Goal: Task Accomplishment & Management: Complete application form

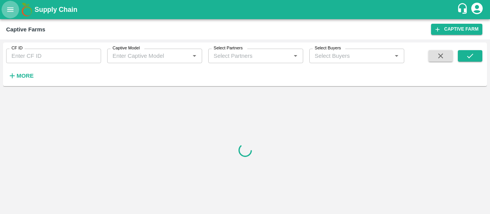
click at [11, 10] on icon "open drawer" at bounding box center [10, 9] width 8 height 8
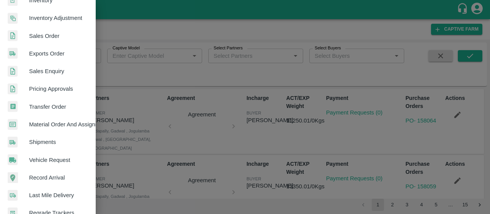
scroll to position [222, 0]
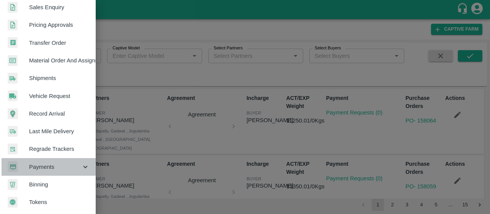
click at [59, 163] on span "Payments" at bounding box center [55, 167] width 52 height 8
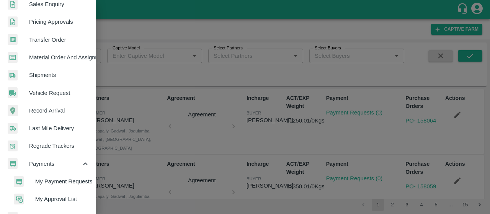
click at [48, 183] on span "My Payment Requests" at bounding box center [62, 181] width 54 height 8
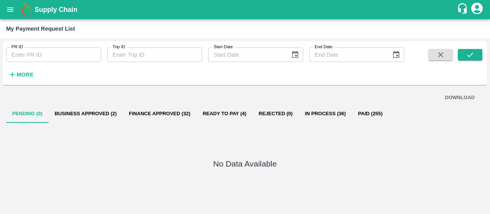
click at [84, 108] on button "Business Approved (2)" at bounding box center [86, 114] width 74 height 18
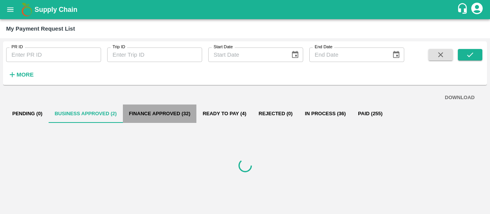
click at [141, 113] on button "Finance Approved (32)" at bounding box center [160, 114] width 74 height 18
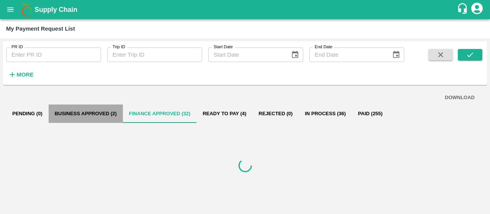
click at [96, 112] on button "Business Approved (2)" at bounding box center [86, 114] width 74 height 18
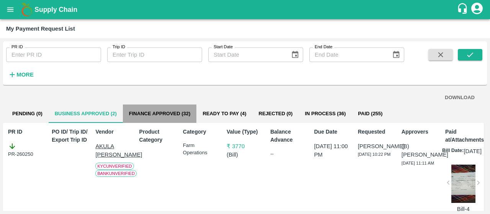
click at [167, 110] on button "Finance Approved (32)" at bounding box center [160, 114] width 74 height 18
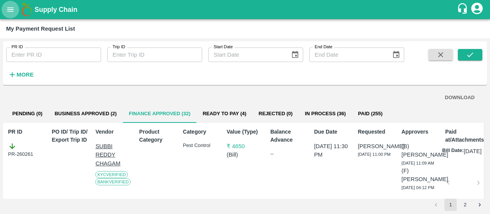
click at [10, 8] on icon "open drawer" at bounding box center [10, 9] width 8 height 8
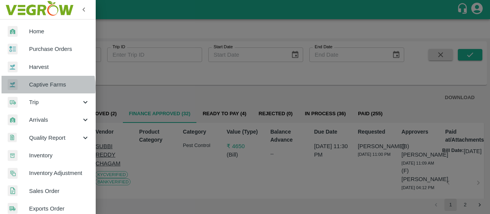
click at [44, 87] on span "Captive Farms" at bounding box center [59, 84] width 61 height 8
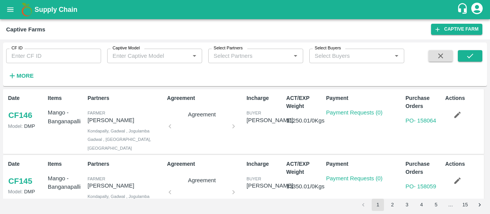
click at [58, 51] on input "CF ID" at bounding box center [53, 56] width 95 height 15
paste input "123"
type input "123"
click at [471, 49] on div "CF ID 123 CF ID Captive Model Captive Model   * Select Partners Select Partners…" at bounding box center [245, 65] width 484 height 38
click at [467, 56] on icon "submit" at bounding box center [470, 56] width 8 height 8
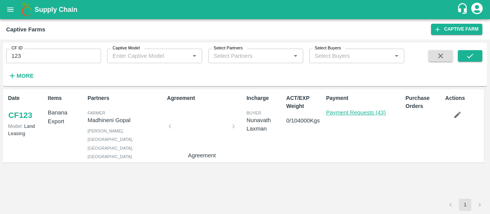
click at [344, 111] on link "Payment Requests (43)" at bounding box center [356, 113] width 60 height 6
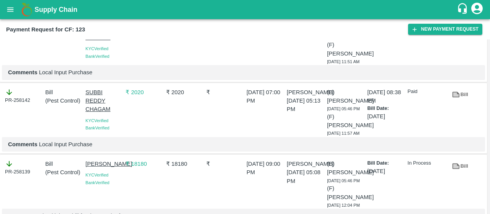
scroll to position [290, 0]
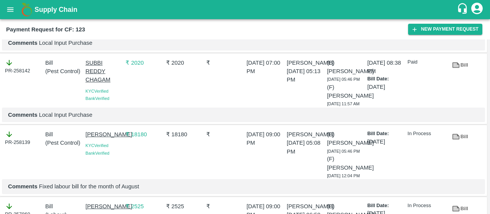
drag, startPoint x: 84, startPoint y: 143, endPoint x: 116, endPoint y: 150, distance: 33.0
click at [116, 150] on div "Battini Gangireddy KYC Verified Bank Verified" at bounding box center [102, 153] width 40 height 52
copy p "[PERSON_NAME]"
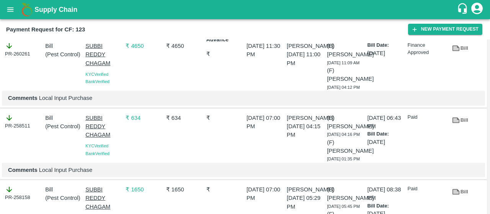
scroll to position [0, 0]
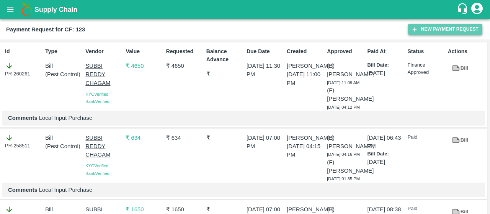
click at [420, 26] on button "New Payment Request" at bounding box center [445, 29] width 74 height 11
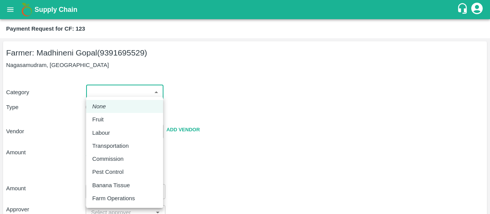
click at [122, 86] on body "Supply Chain Payment Request for CF: 123 Farmer: Madhineni Gopal (9391695529) N…" at bounding box center [245, 107] width 490 height 214
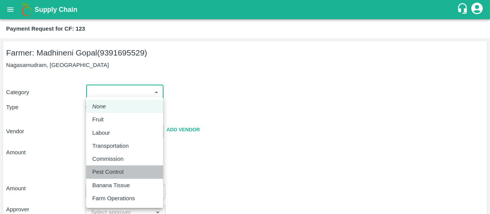
click at [116, 167] on li "Pest Control" at bounding box center [124, 172] width 77 height 13
type input "21"
radio input "false"
radio input "true"
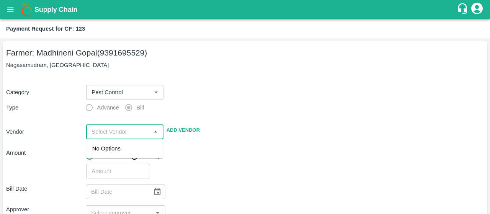
click at [117, 129] on input "input" at bounding box center [119, 132] width 60 height 10
paste input "[PERSON_NAME]"
click at [121, 153] on div "[PERSON_NAME] - 7893713437(Supplier)" at bounding box center [124, 152] width 65 height 17
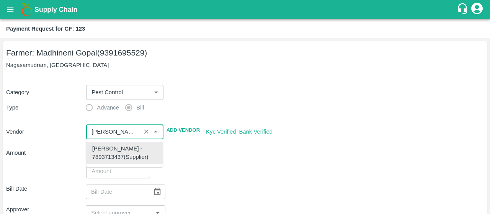
type input "[PERSON_NAME] - 7893713437(Supplier)"
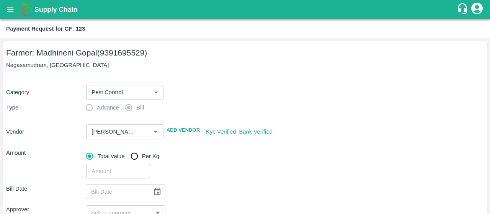
click at [214, 157] on div "Total value Per Kg" at bounding box center [285, 156] width 398 height 15
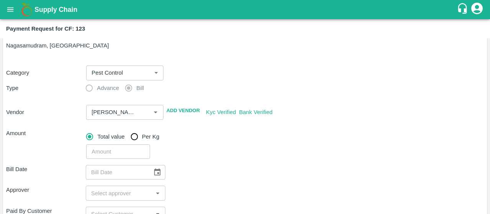
scroll to position [24, 0]
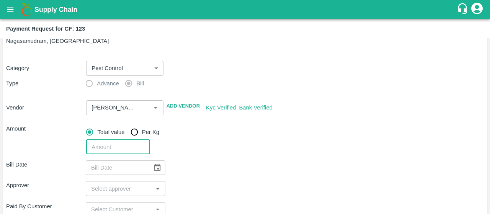
click at [96, 145] on input "number" at bounding box center [118, 147] width 64 height 15
type input "1414"
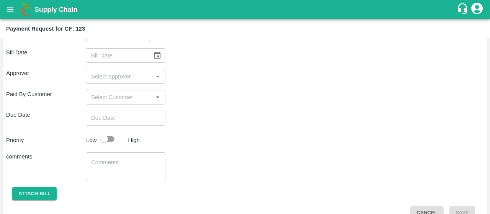
scroll to position [137, 0]
click at [156, 49] on button "Choose date" at bounding box center [157, 55] width 15 height 15
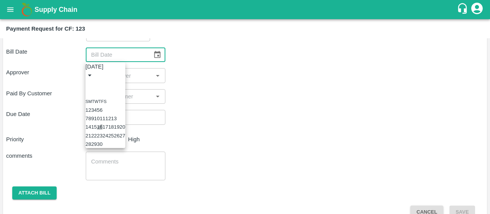
click at [103, 130] on button "16" at bounding box center [100, 127] width 6 height 6
type input "[DATE]"
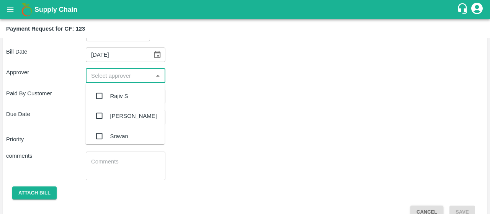
click at [100, 77] on input "input" at bounding box center [119, 76] width 62 height 10
click at [125, 77] on input "input" at bounding box center [119, 76] width 62 height 10
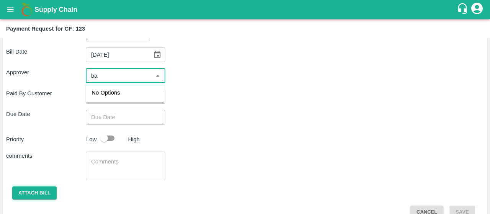
type input "b"
type input "kira"
click at [100, 95] on input "checkbox" at bounding box center [99, 96] width 15 height 15
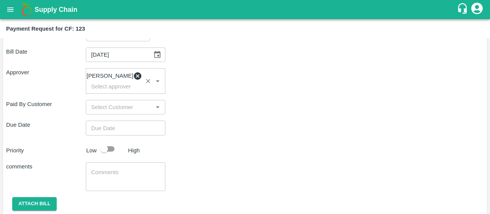
type input "DD/MM/YYYY hh:mm aa"
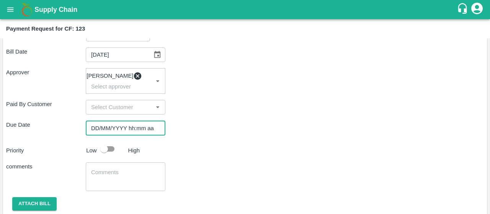
click at [120, 135] on input "DD/MM/YYYY hh:mm aa" at bounding box center [123, 128] width 74 height 15
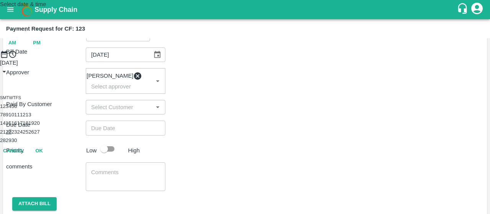
click at [11, 135] on button "22" at bounding box center [9, 132] width 6 height 6
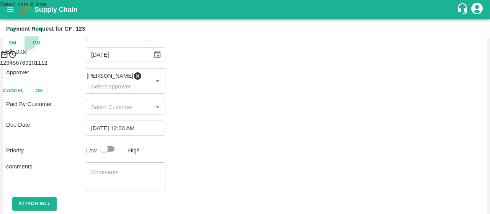
click at [41, 48] on span "PM" at bounding box center [37, 43] width 8 height 9
click at [218, 59] on div at bounding box center [245, 59] width 490 height 0
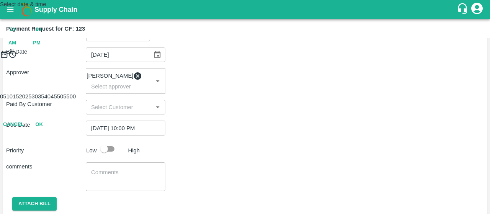
click at [243, 59] on div at bounding box center [245, 59] width 490 height 0
type input "22/09/2025 10:31 PM"
click at [51, 131] on button "OK" at bounding box center [39, 124] width 25 height 13
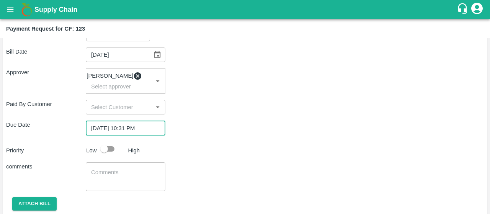
click at [115, 153] on input "checkbox" at bounding box center [104, 149] width 44 height 15
checkbox input "true"
click at [99, 181] on textarea at bounding box center [125, 177] width 69 height 16
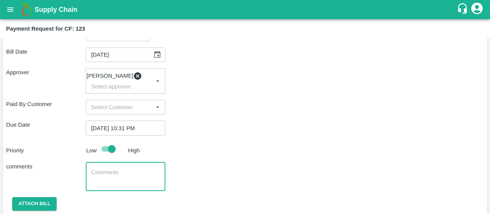
paste textarea "Activity bill of spraying"
type textarea "Activity bill of spraying"
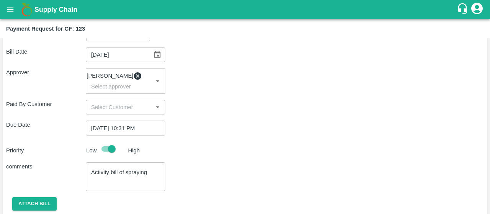
click at [244, 152] on div "Priority Low High" at bounding box center [243, 149] width 481 height 15
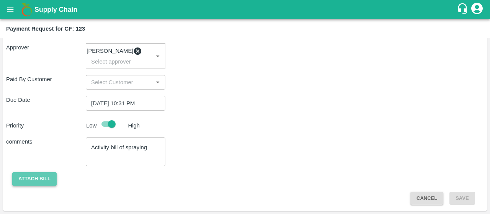
click at [41, 175] on button "Attach bill" at bounding box center [34, 178] width 44 height 13
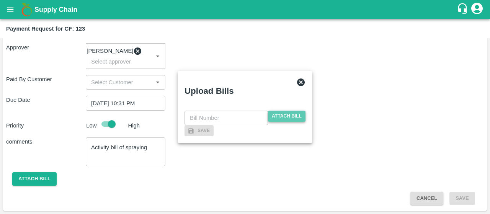
click at [280, 111] on span "Attach bill" at bounding box center [287, 116] width 38 height 11
click at [0, 0] on input "Attach bill" at bounding box center [0, 0] width 0 height 0
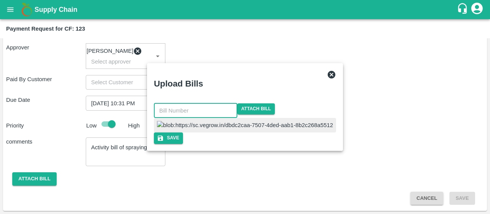
click at [238, 103] on input "text" at bounding box center [196, 110] width 84 height 15
type input "140"
click at [185, 144] on button "Save" at bounding box center [170, 138] width 29 height 11
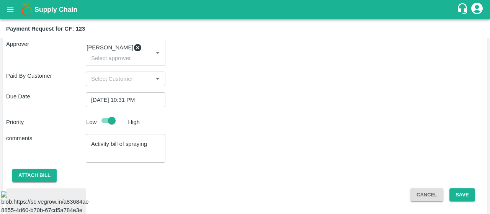
scroll to position [217, 0]
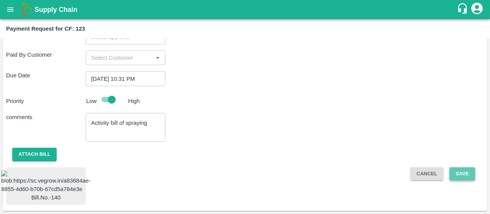
click at [467, 167] on button "Save" at bounding box center [462, 173] width 25 height 13
click at [27, 148] on button "Attach bill" at bounding box center [34, 154] width 44 height 13
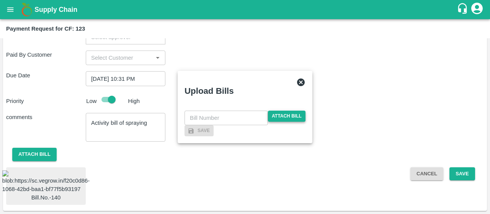
click at [299, 111] on span "Attach bill" at bounding box center [287, 116] width 38 height 11
click at [0, 0] on input "Attach bill" at bounding box center [0, 0] width 0 height 0
click at [211, 111] on div "​ Attach bill" at bounding box center [245, 118] width 121 height 15
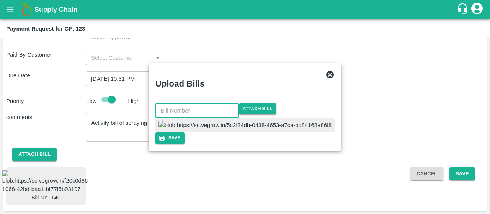
click at [227, 103] on input "text" at bounding box center [198, 110] width 84 height 15
type input "140"
click at [185, 144] on button "Save" at bounding box center [170, 138] width 29 height 11
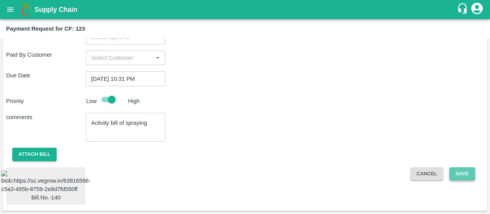
click at [454, 167] on button "Save" at bounding box center [462, 173] width 25 height 13
click at [11, 13] on icon "open drawer" at bounding box center [10, 9] width 8 height 8
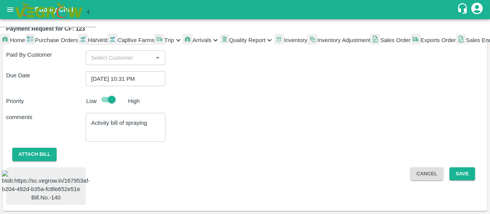
scroll to position [222, 0]
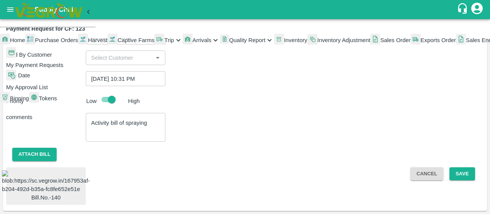
click at [47, 69] on li "My Payment Requests" at bounding box center [51, 58] width 90 height 22
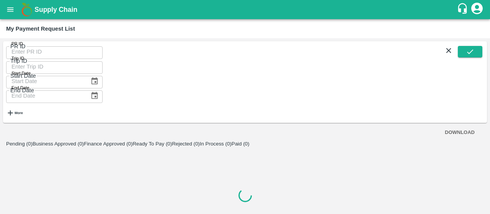
click at [54, 52] on input "PR ID" at bounding box center [54, 51] width 97 height 15
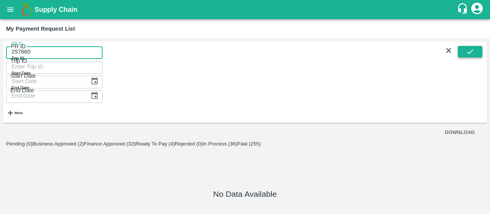
type input "257860"
click at [471, 56] on icon "submit" at bounding box center [470, 52] width 8 height 8
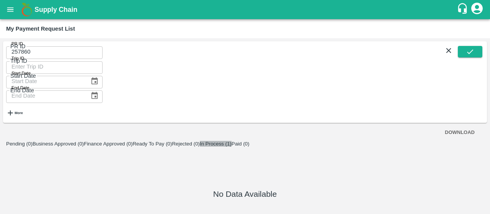
click at [232, 141] on button "In Process (1)" at bounding box center [216, 144] width 32 height 6
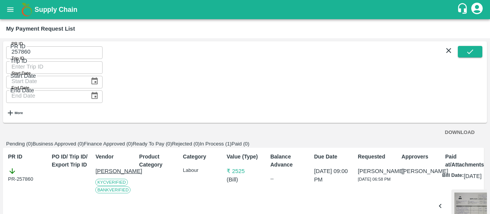
scroll to position [39, 0]
click at [466, 190] on div at bounding box center [474, 212] width 44 height 44
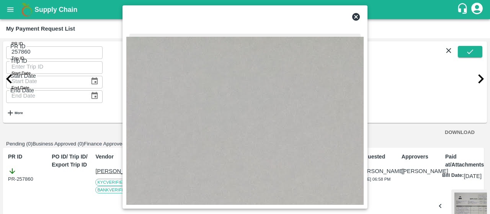
click at [358, 20] on icon at bounding box center [357, 17] width 8 height 8
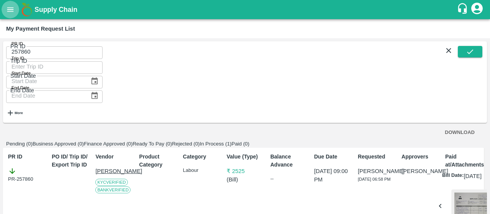
click at [5, 14] on button "open drawer" at bounding box center [11, 10] width 18 height 18
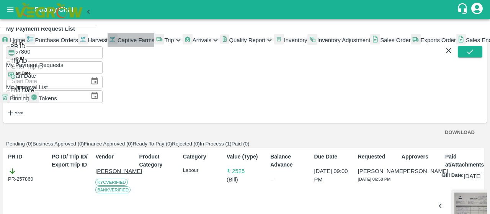
click at [118, 43] on span "Captive Farms" at bounding box center [136, 40] width 37 height 6
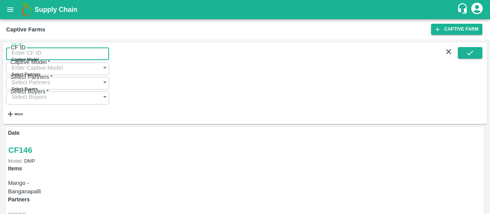
click at [25, 59] on input "CF ID" at bounding box center [57, 53] width 103 height 15
type input "123"
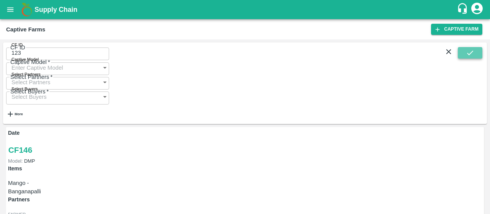
click at [465, 59] on button "submit" at bounding box center [470, 52] width 25 height 11
drag, startPoint x: 325, startPoint y: 117, endPoint x: 331, endPoint y: 113, distance: 7.0
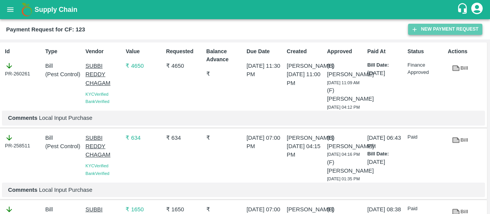
click at [424, 30] on button "New Payment Request" at bounding box center [445, 29] width 74 height 11
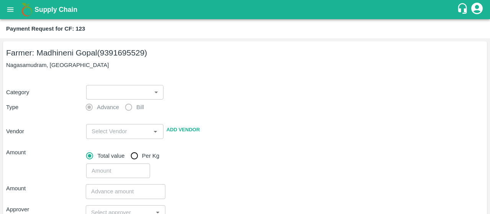
click at [98, 67] on p "Nagasamudram, [GEOGRAPHIC_DATA]" at bounding box center [245, 65] width 478 height 8
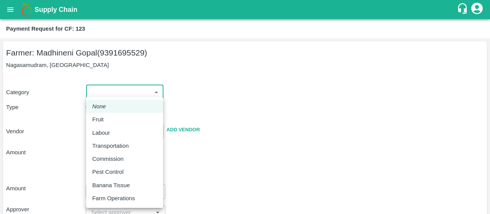
click at [100, 91] on body "Supply Chain Payment Request for CF: 123 Farmer: Madhineni Gopal (9391695529) N…" at bounding box center [245, 107] width 490 height 214
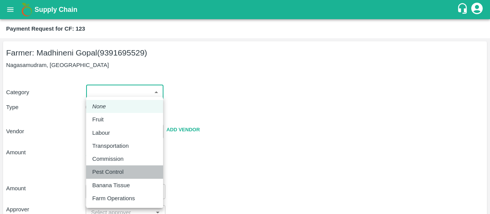
click at [127, 174] on div "Pest Control" at bounding box center [109, 172] width 35 height 8
type input "21"
radio input "false"
radio input "true"
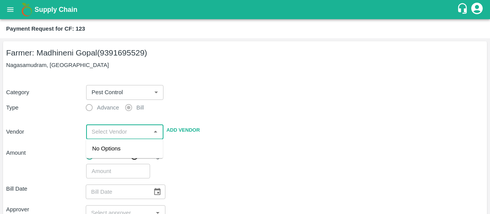
click at [117, 135] on input "input" at bounding box center [119, 132] width 60 height 10
click at [109, 153] on div "[PERSON_NAME] - 7893713437(Supplier)" at bounding box center [124, 152] width 65 height 17
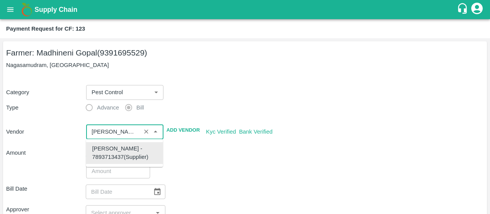
type input "[PERSON_NAME] - 7893713437(Supplier)"
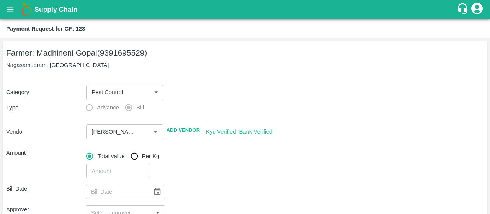
click at [229, 175] on div "​" at bounding box center [283, 170] width 401 height 18
click at [104, 166] on input "number" at bounding box center [118, 171] width 64 height 15
type input "1414"
click at [154, 189] on icon "Choose date" at bounding box center [157, 191] width 7 height 7
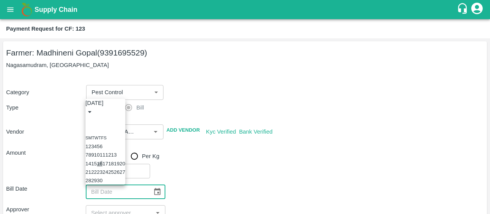
click at [103, 161] on button "16" at bounding box center [100, 164] width 6 height 6
type input "[DATE]"
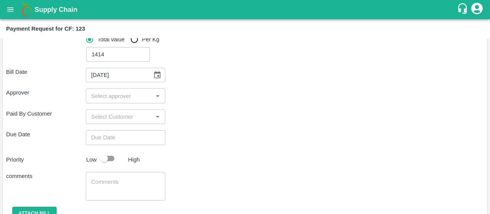
scroll to position [126, 0]
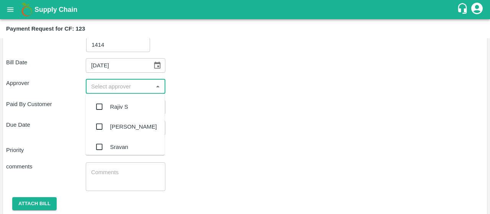
click at [113, 82] on input "input" at bounding box center [119, 86] width 62 height 10
type input "kiran"
click at [103, 105] on input "checkbox" at bounding box center [99, 106] width 15 height 15
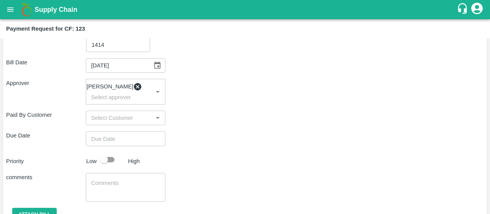
click at [225, 146] on div "Due Date ​" at bounding box center [245, 138] width 478 height 15
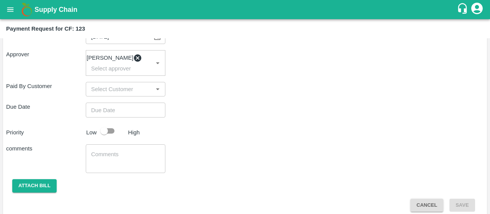
type input "DD/MM/YYYY hh:mm aa"
click at [110, 107] on input "DD/MM/YYYY hh:mm aa" at bounding box center [123, 110] width 74 height 15
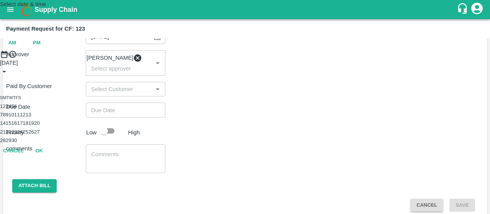
click at [11, 135] on button "22" at bounding box center [9, 132] width 6 height 6
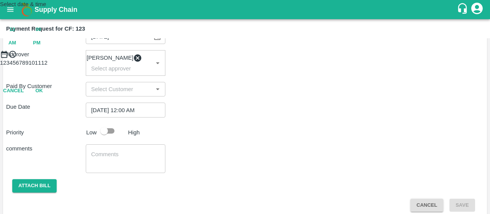
click at [291, 50] on div "12 : 00 AM PM" at bounding box center [245, 36] width 490 height 27
click at [41, 48] on span "PM" at bounding box center [37, 43] width 8 height 9
click at [210, 59] on div at bounding box center [245, 59] width 490 height 0
type input "[DATE] 09:00 PM"
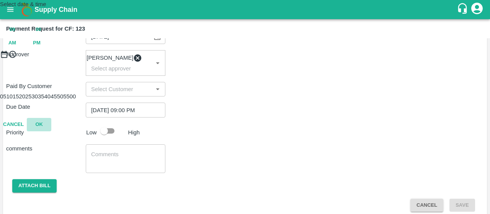
click at [51, 131] on button "OK" at bounding box center [39, 124] width 25 height 13
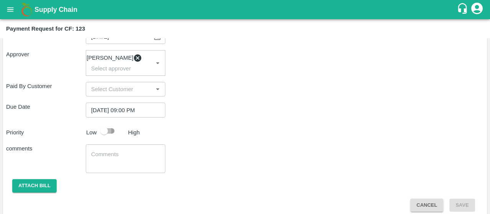
click at [111, 136] on input "checkbox" at bounding box center [104, 131] width 44 height 15
checkbox input "true"
click at [123, 157] on textarea at bounding box center [125, 159] width 69 height 16
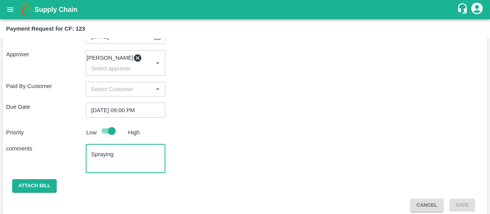
type textarea "Spraying"
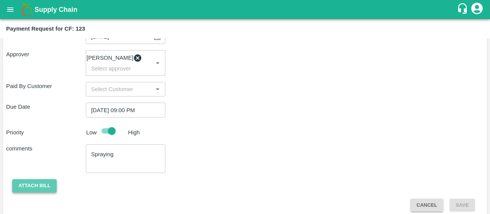
click at [48, 186] on button "Attach bill" at bounding box center [34, 185] width 44 height 13
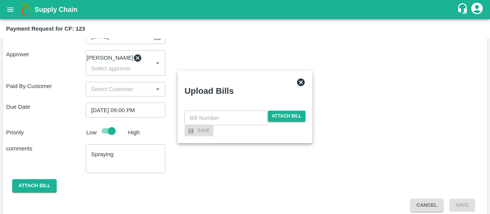
click at [253, 113] on div "​ Attach bill" at bounding box center [245, 118] width 121 height 15
click at [287, 111] on span "Attach bill" at bounding box center [287, 116] width 38 height 11
click at [0, 0] on input "Attach bill" at bounding box center [0, 0] width 0 height 0
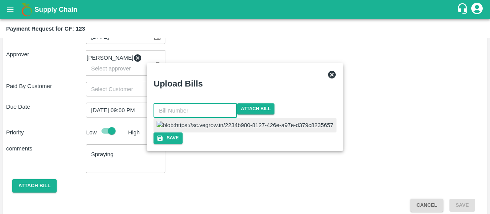
click at [222, 103] on input "text" at bounding box center [196, 110] width 84 height 15
type input "142"
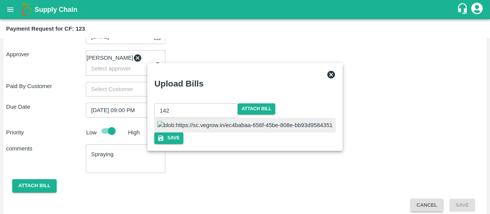
click at [284, 133] on div at bounding box center [245, 125] width 182 height 15
click at [184, 144] on button "Save" at bounding box center [168, 138] width 29 height 11
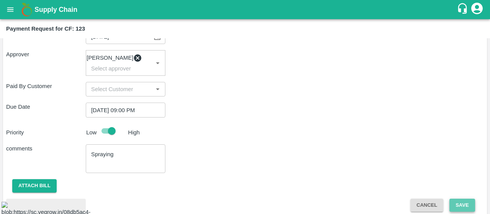
click at [456, 206] on button "Save" at bounding box center [462, 205] width 25 height 13
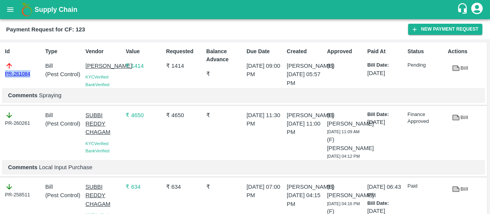
drag, startPoint x: 33, startPoint y: 73, endPoint x: 0, endPoint y: 79, distance: 33.2
click at [0, 79] on div "Id PR-261084 Type Bill ( Pest Control ) Vendor [PERSON_NAME] KYC Verified Bank …" at bounding box center [243, 74] width 487 height 63
drag, startPoint x: 34, startPoint y: 74, endPoint x: 0, endPoint y: 79, distance: 34.1
click at [0, 79] on div "Id PR-261084 Type Bill ( Pest Control ) Vendor [PERSON_NAME] KYC Verified Bank …" at bounding box center [243, 74] width 487 height 63
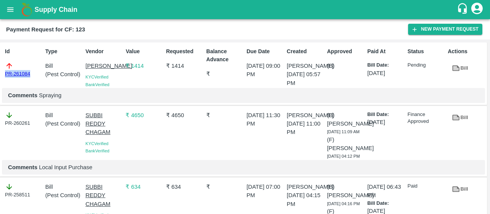
copy link "PR-261084"
